Goal: Information Seeking & Learning: Learn about a topic

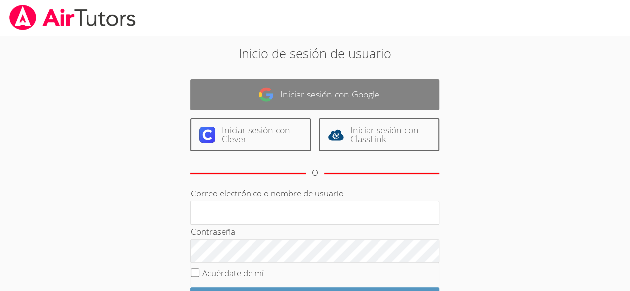
click at [375, 89] on font "Iniciar sesión con Google" at bounding box center [329, 94] width 99 height 12
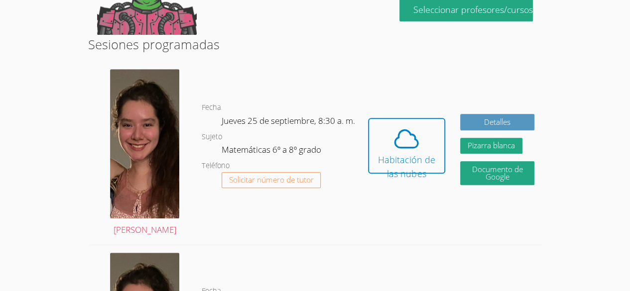
scroll to position [272, 0]
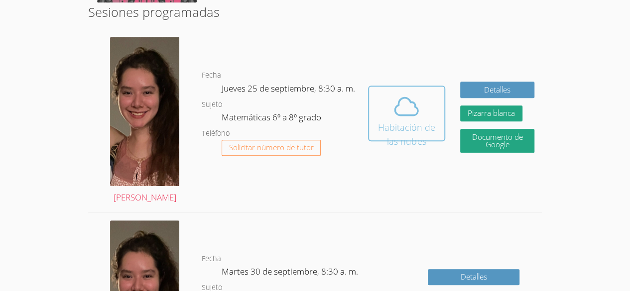
click at [416, 101] on icon at bounding box center [407, 106] width 23 height 17
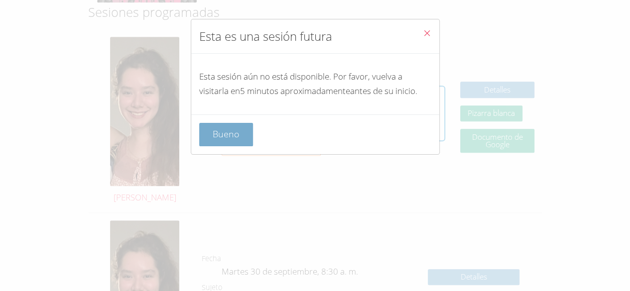
click at [245, 146] on button "Bueno" at bounding box center [226, 134] width 54 height 23
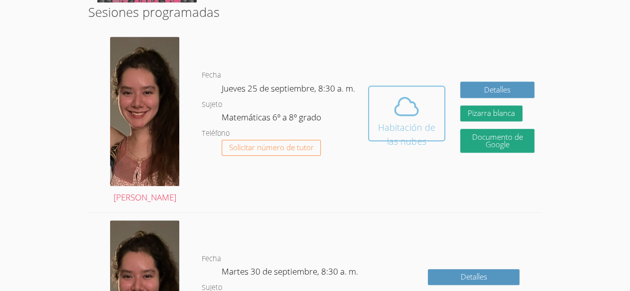
click at [408, 101] on icon at bounding box center [407, 106] width 23 height 17
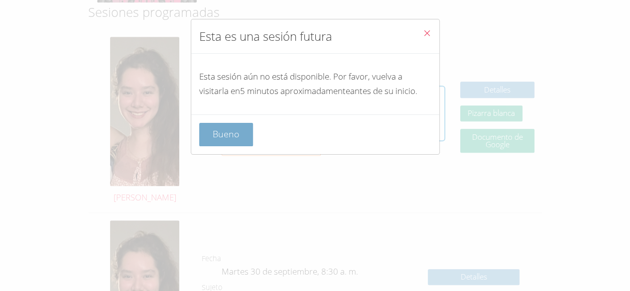
click at [223, 137] on button "Bueno" at bounding box center [226, 134] width 54 height 23
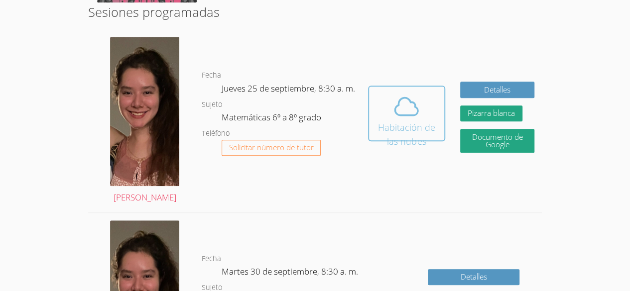
click at [409, 121] on font "Habitación de las nubes" at bounding box center [406, 135] width 63 height 28
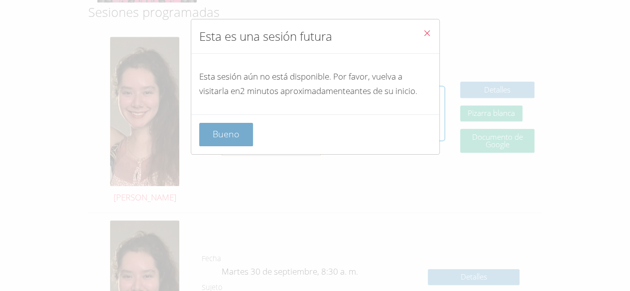
click at [241, 146] on button "Bueno" at bounding box center [226, 134] width 54 height 23
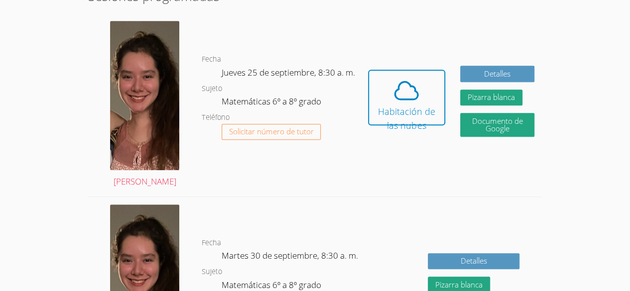
scroll to position [288, 0]
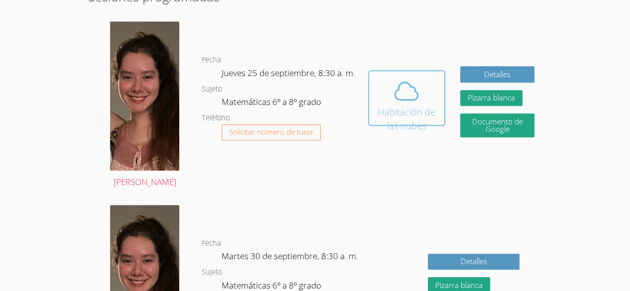
click at [396, 70] on button "Habitación de las nubes" at bounding box center [406, 98] width 77 height 56
click at [412, 77] on icon at bounding box center [407, 91] width 28 height 28
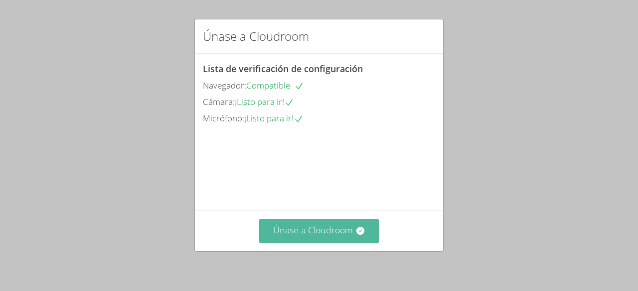
click at [334, 232] on font "Únase a Cloudroom" at bounding box center [313, 230] width 80 height 12
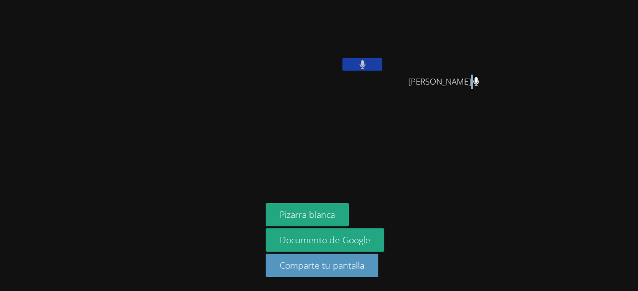
click at [595, 17] on div "Rodenaica Prophilus [PERSON_NAME] [PERSON_NAME] Pizarra blanca Documento de Goo…" at bounding box center [319, 145] width 638 height 291
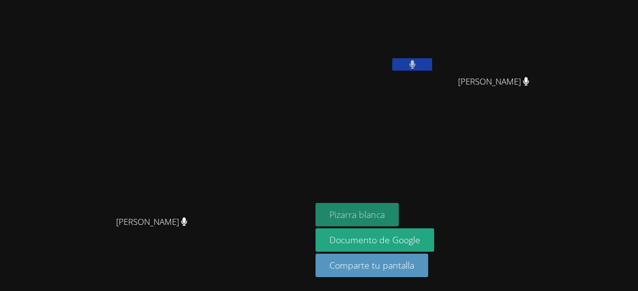
click at [385, 214] on font "Pizarra blanca" at bounding box center [356, 215] width 55 height 12
click at [415, 63] on icon at bounding box center [412, 64] width 6 height 8
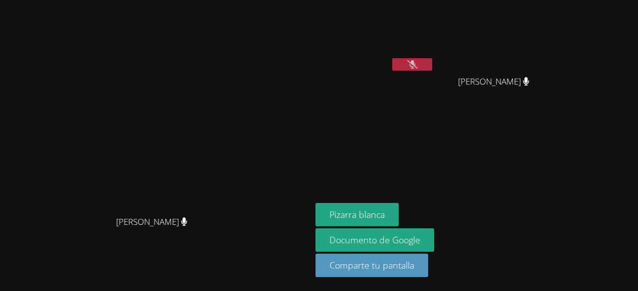
click at [519, 143] on aside "Rodenaica Prophilus Hilary Ramos Hilary Ramos Pizarra blanca Documento de Googl…" at bounding box center [435, 145] width 249 height 291
click at [417, 65] on icon at bounding box center [412, 64] width 10 height 8
click at [415, 62] on icon at bounding box center [412, 64] width 6 height 8
click at [385, 217] on font "Pizarra blanca" at bounding box center [356, 215] width 55 height 12
click at [432, 70] on button at bounding box center [412, 64] width 40 height 12
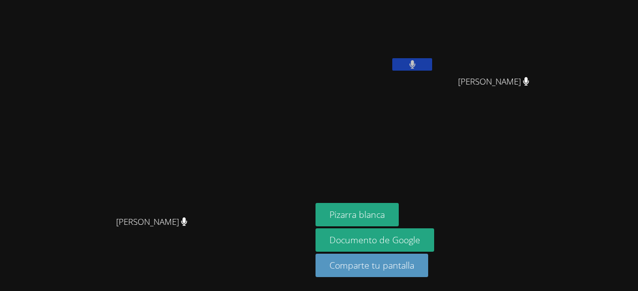
click at [415, 63] on icon at bounding box center [412, 64] width 6 height 8
click at [432, 65] on button at bounding box center [412, 64] width 40 height 12
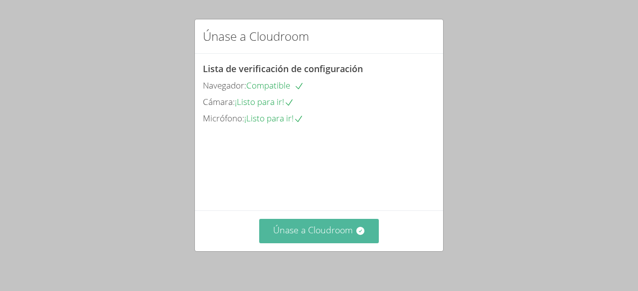
click at [341, 221] on button "Únase a Cloudroom" at bounding box center [319, 231] width 120 height 24
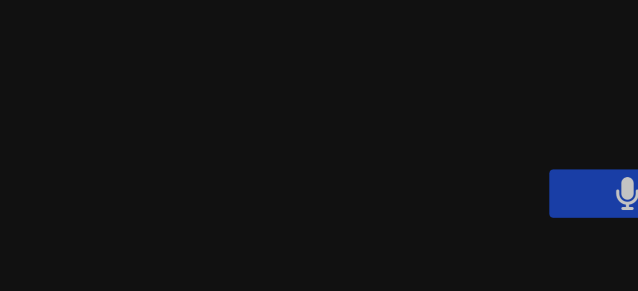
click at [319, 42] on video at bounding box center [374, 37] width 119 height 67
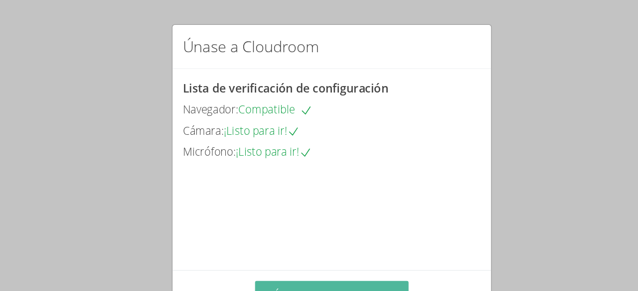
click at [336, 224] on button "Únase a Cloudroom" at bounding box center [319, 231] width 120 height 24
click at [345, 224] on button "Únase a Cloudroom" at bounding box center [319, 231] width 120 height 24
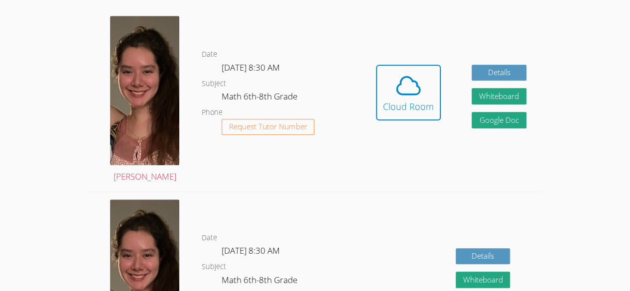
scroll to position [254, 0]
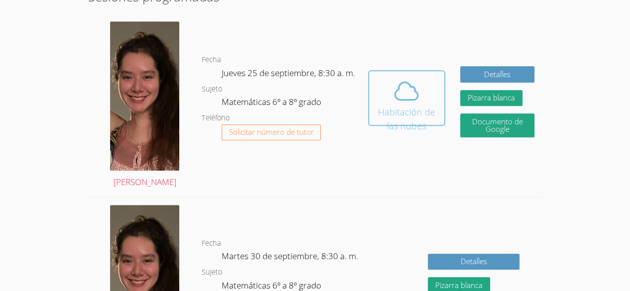
click at [412, 83] on icon at bounding box center [407, 91] width 28 height 28
click at [409, 84] on icon at bounding box center [407, 91] width 28 height 28
click at [393, 79] on icon at bounding box center [407, 91] width 28 height 28
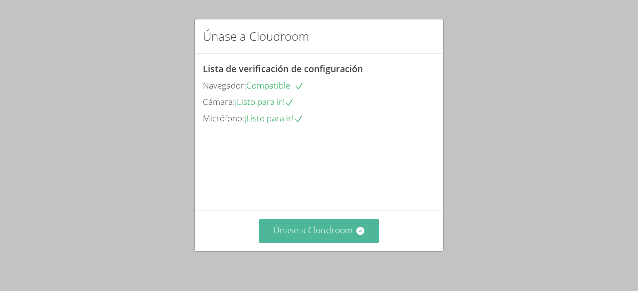
click at [331, 237] on button "Únase a Cloudroom" at bounding box center [319, 231] width 120 height 24
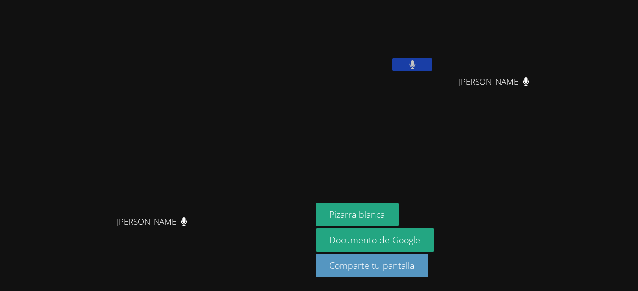
click at [0, 59] on main "[PERSON_NAME] [PERSON_NAME]" at bounding box center [155, 145] width 311 height 291
click at [0, 73] on main "[PERSON_NAME] [PERSON_NAME]" at bounding box center [155, 145] width 311 height 291
click at [231, 40] on video at bounding box center [155, 125] width 149 height 171
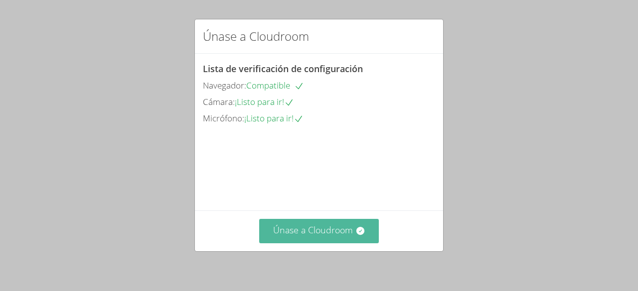
click at [350, 226] on button "Únase a Cloudroom" at bounding box center [319, 231] width 120 height 24
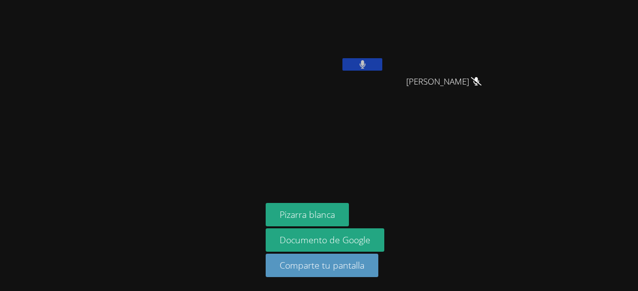
click at [425, 100] on div "[PERSON_NAME]" at bounding box center [447, 91] width 119 height 40
click at [429, 125] on aside "Rodenaica Prophilus [PERSON_NAME] [PERSON_NAME] Pizarra blanca Documento de Goo…" at bounding box center [386, 145] width 249 height 291
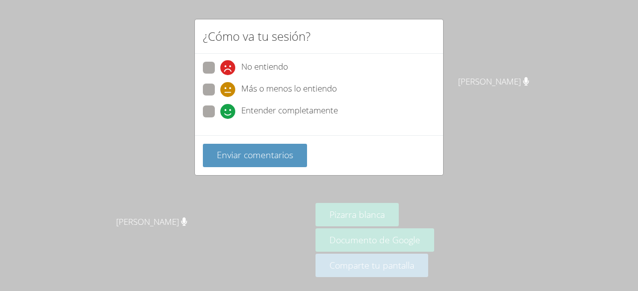
click at [220, 75] on span at bounding box center [220, 75] width 0 height 0
click at [220, 70] on input "No entiendo" at bounding box center [224, 66] width 8 height 8
radio input "true"
click at [220, 119] on span at bounding box center [220, 119] width 0 height 0
click at [220, 106] on input "Entender completamente" at bounding box center [224, 110] width 8 height 8
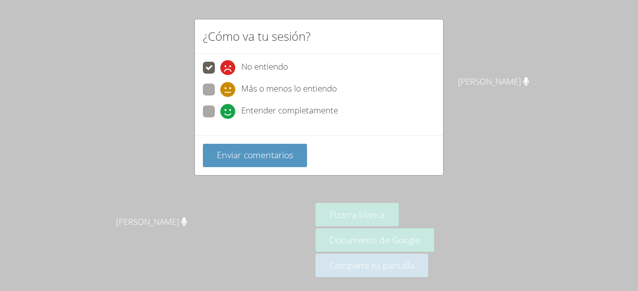
radio input "true"
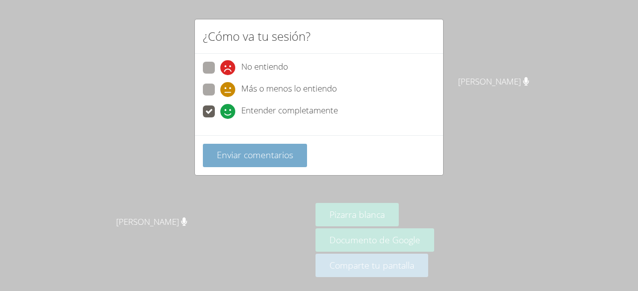
click at [253, 160] on button "Enviar comentarios" at bounding box center [255, 155] width 104 height 23
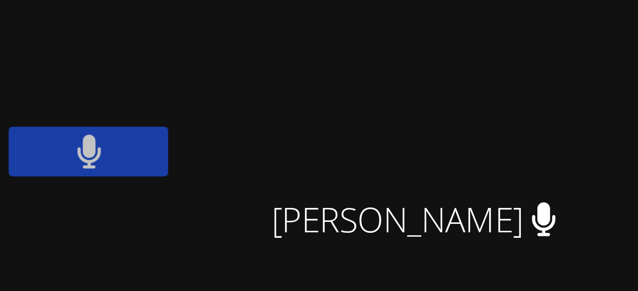
click at [519, 43] on video at bounding box center [497, 37] width 119 height 67
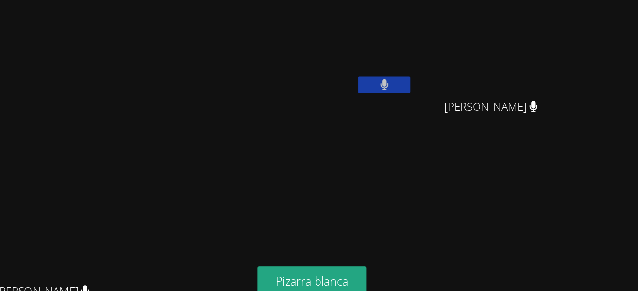
click at [512, 50] on video at bounding box center [497, 37] width 119 height 67
click at [321, 5] on video at bounding box center [374, 37] width 119 height 67
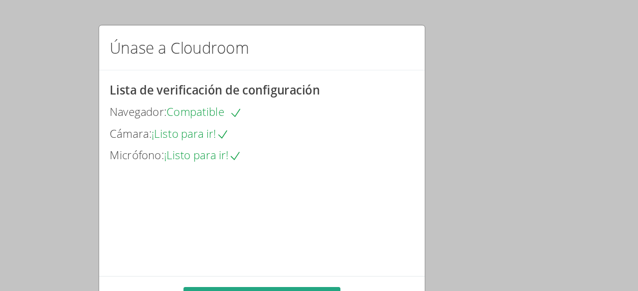
scroll to position [64, 0]
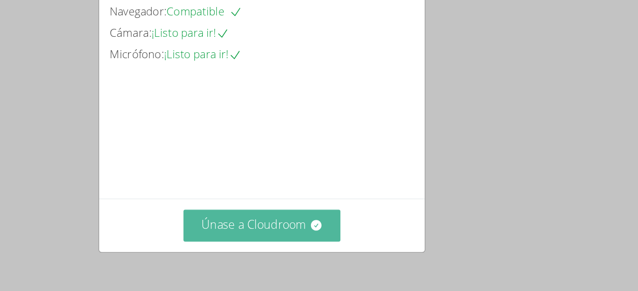
click at [356, 233] on icon at bounding box center [360, 231] width 8 height 8
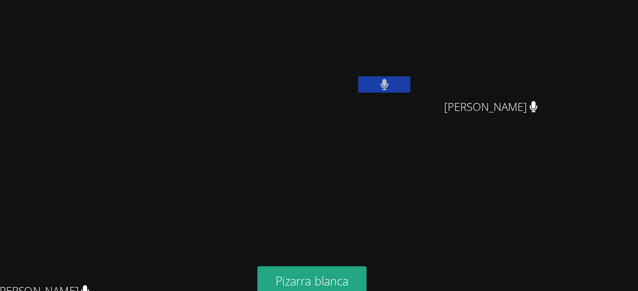
click at [434, 79] on div "Rodenaica Prophilus" at bounding box center [374, 57] width 119 height 107
click at [415, 61] on icon at bounding box center [412, 64] width 6 height 8
click at [434, 69] on video at bounding box center [374, 37] width 119 height 67
click at [432, 69] on button at bounding box center [412, 64] width 40 height 12
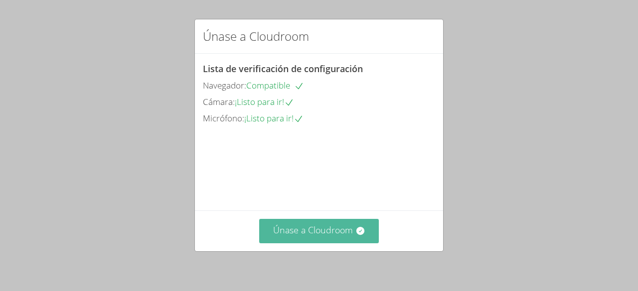
click at [316, 228] on font "Únase a Cloudroom" at bounding box center [313, 230] width 80 height 12
